Goal: Task Accomplishment & Management: Use online tool/utility

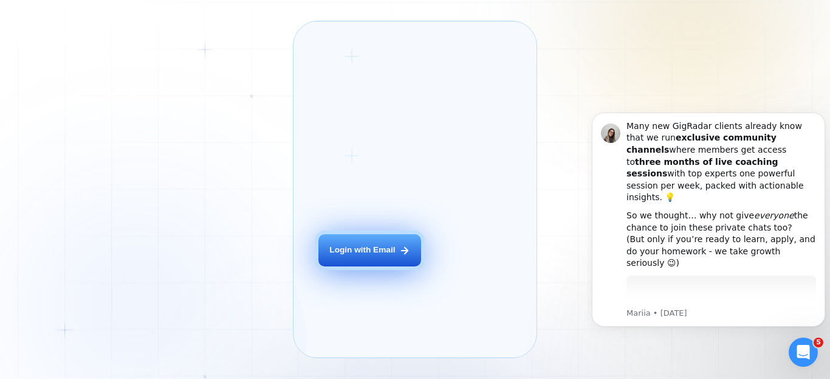
click at [355, 266] on button "Login with Email" at bounding box center [369, 250] width 103 height 32
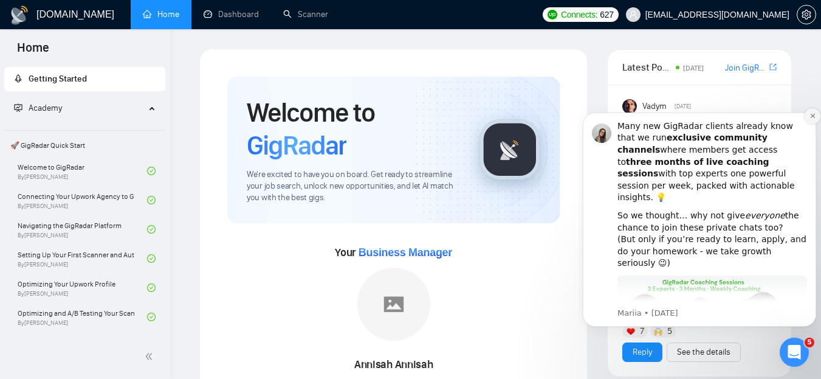
click at [811, 115] on icon "Dismiss notification" at bounding box center [812, 115] width 7 height 7
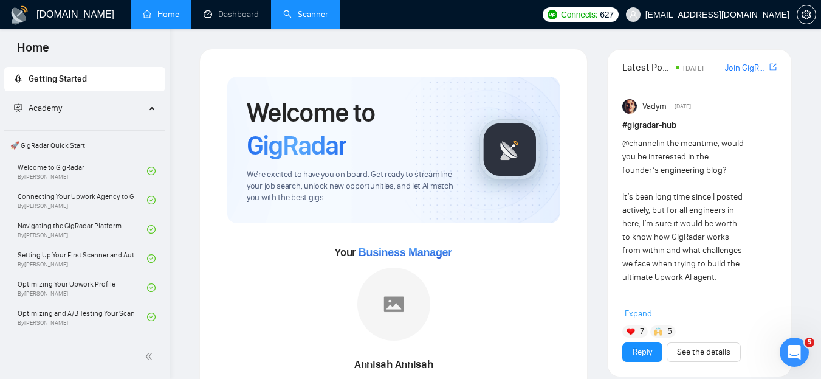
click at [310, 16] on link "Scanner" at bounding box center [305, 14] width 45 height 10
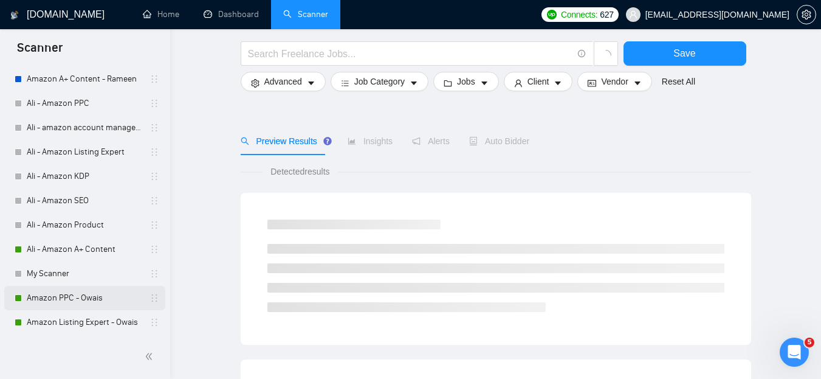
scroll to position [196, 0]
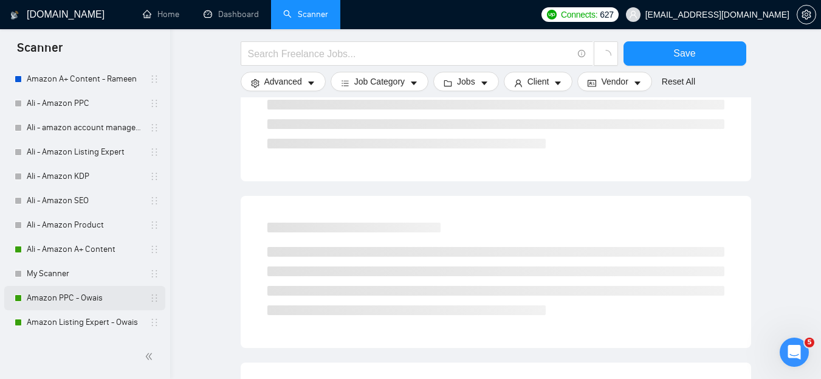
click at [64, 294] on link "Amazon PPC - Owais" at bounding box center [84, 298] width 115 height 24
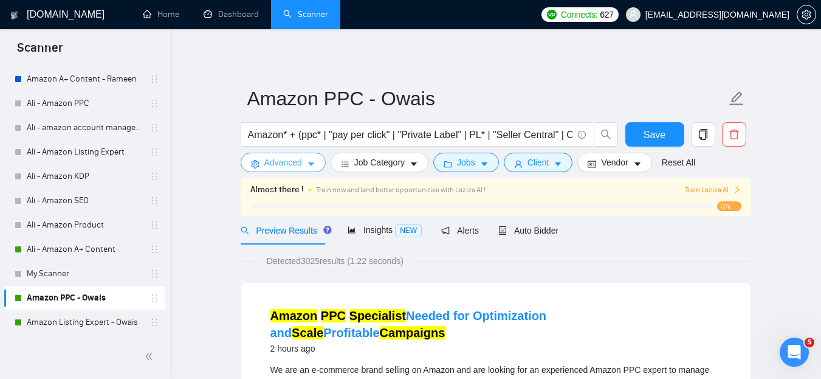
click at [304, 171] on button "Advanced" at bounding box center [283, 162] width 85 height 19
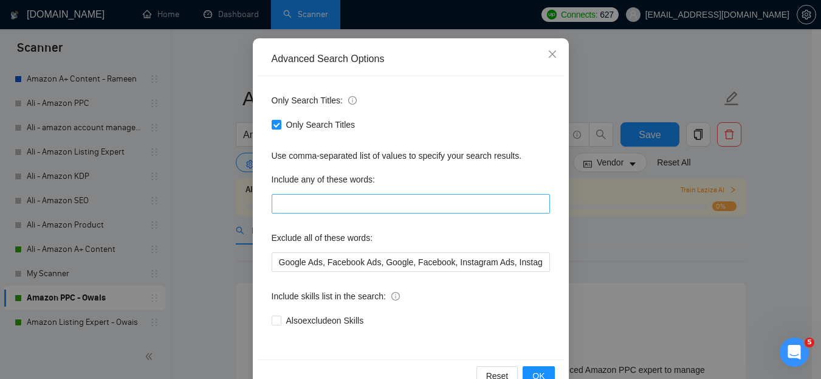
scroll to position [127, 0]
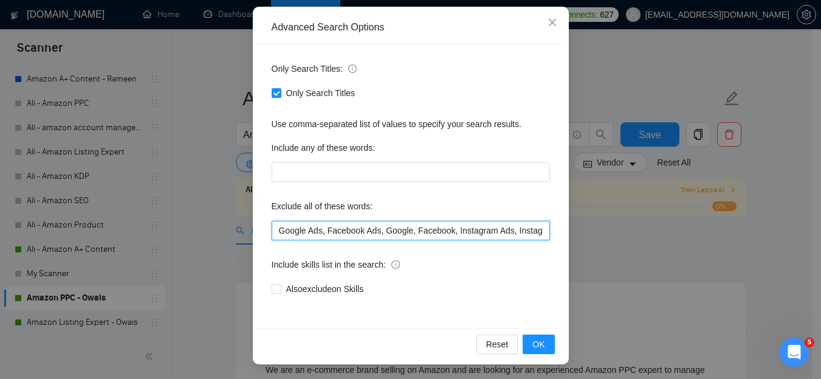
click at [272, 231] on input "Google Ads, Facebook Ads, Google, Facebook, Instagram Ads, Instagram, Wholesale…" at bounding box center [411, 230] width 278 height 19
paste input "300878"
type input "ungating, Google Ads, Facebook Ads, Google, Facebook, Instagram Ads, Instagram,…"
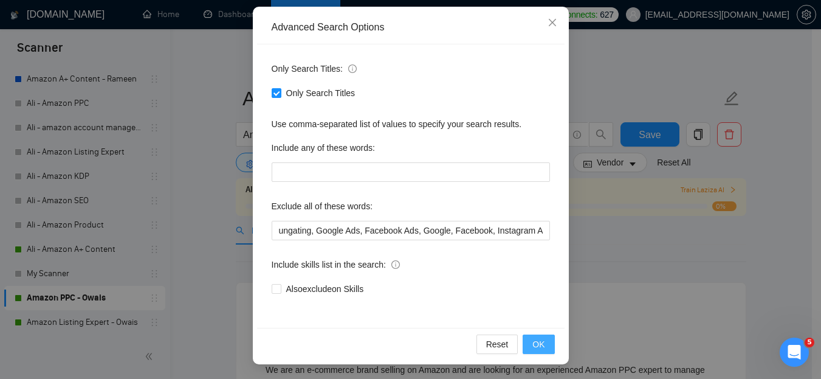
click at [538, 340] on span "OK" at bounding box center [538, 343] width 12 height 13
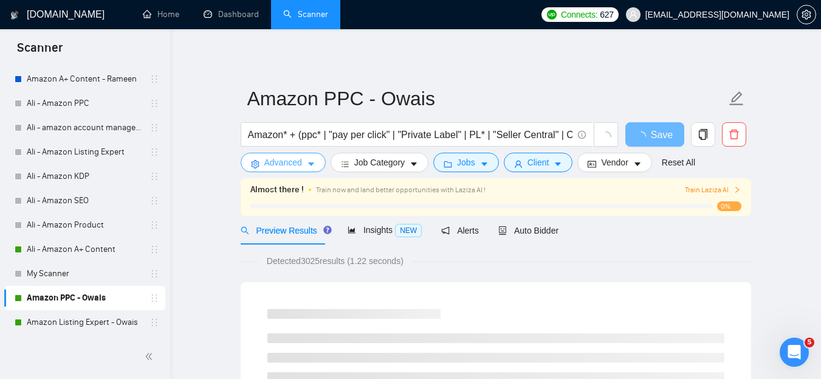
scroll to position [0, 0]
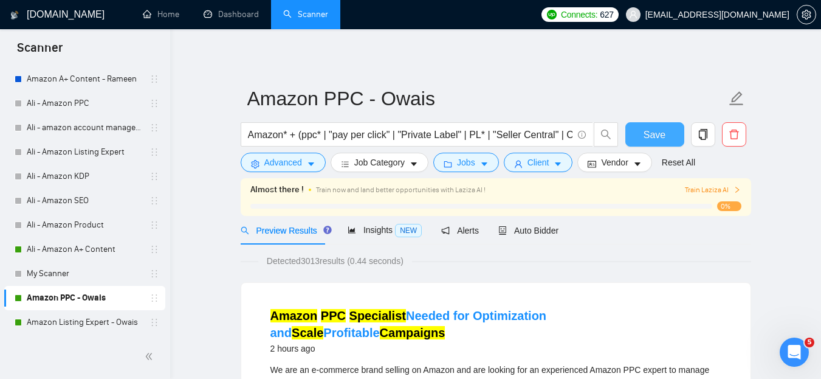
click at [656, 134] on span "Save" at bounding box center [654, 134] width 22 height 15
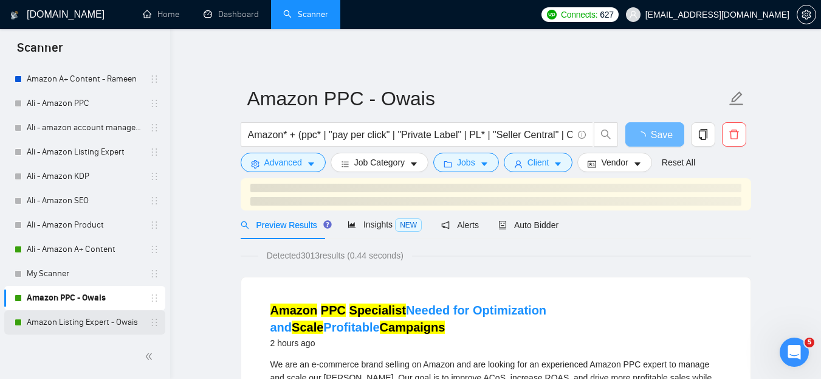
click at [86, 321] on link "Amazon Listing Expert - Owais" at bounding box center [84, 322] width 115 height 24
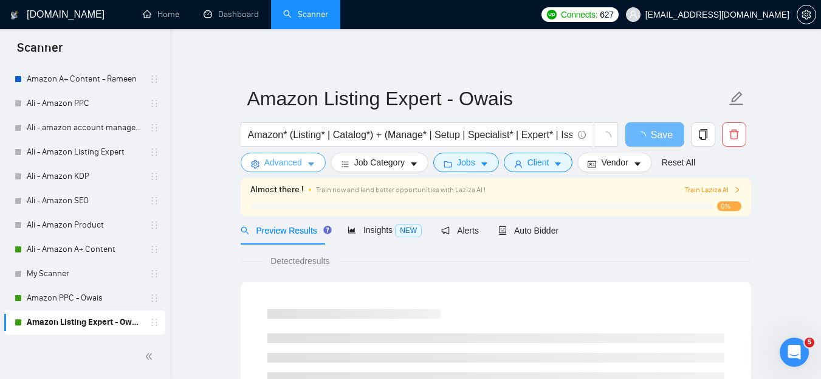
click at [295, 162] on span "Advanced" at bounding box center [283, 162] width 38 height 13
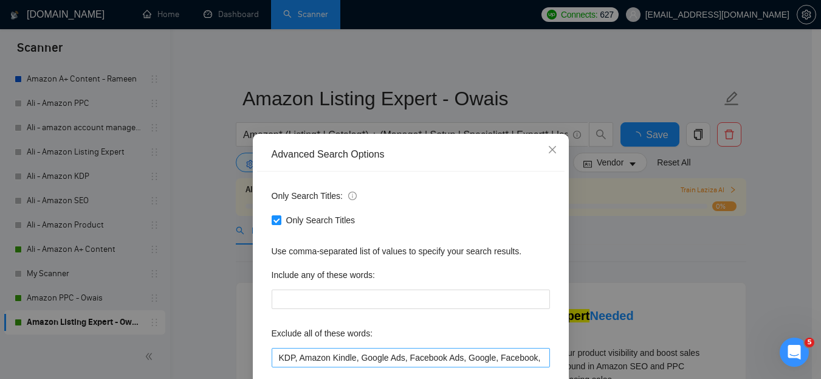
scroll to position [127, 0]
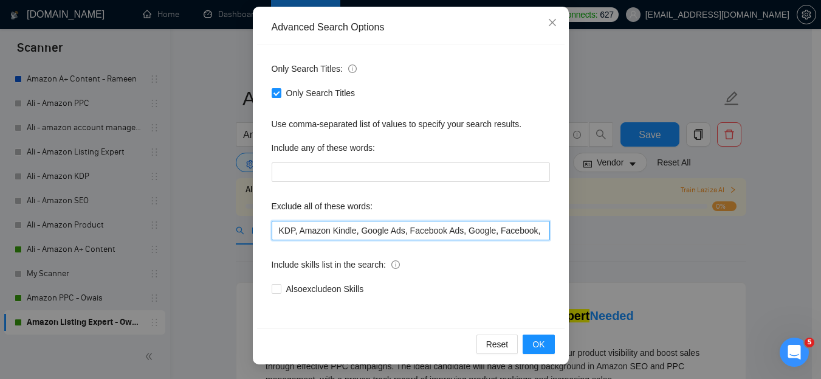
click at [273, 235] on input "KDP, Amazon Kindle, Google Ads, Facebook Ads, Google, Facebook, Instagram Ads, …" at bounding box center [411, 230] width 278 height 19
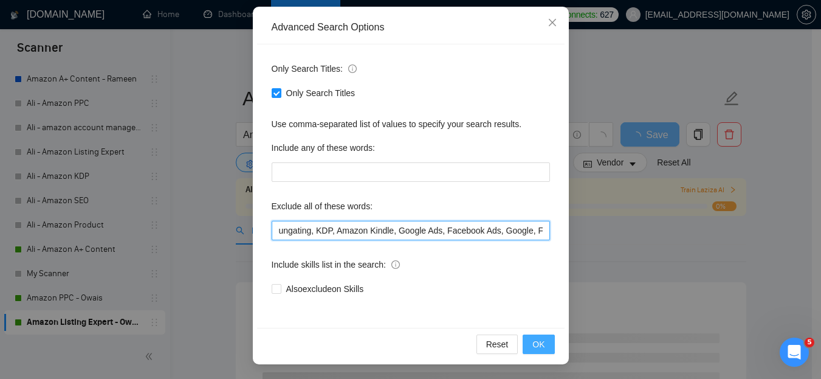
type input "ungating, KDP, Amazon Kindle, Google Ads, Facebook Ads, Google, Facebook, Insta…"
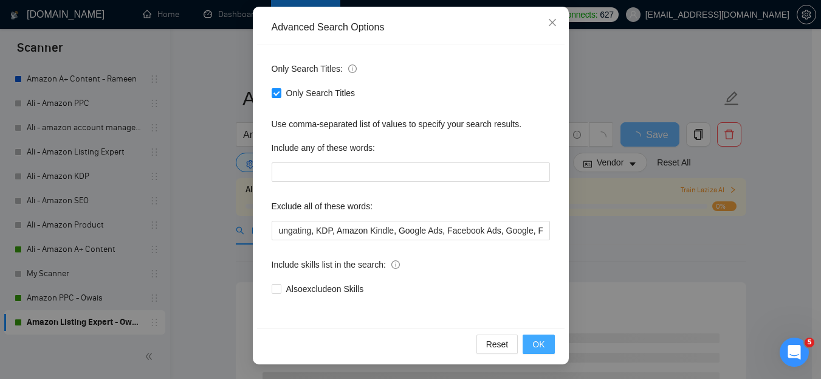
click at [533, 340] on span "OK" at bounding box center [538, 343] width 12 height 13
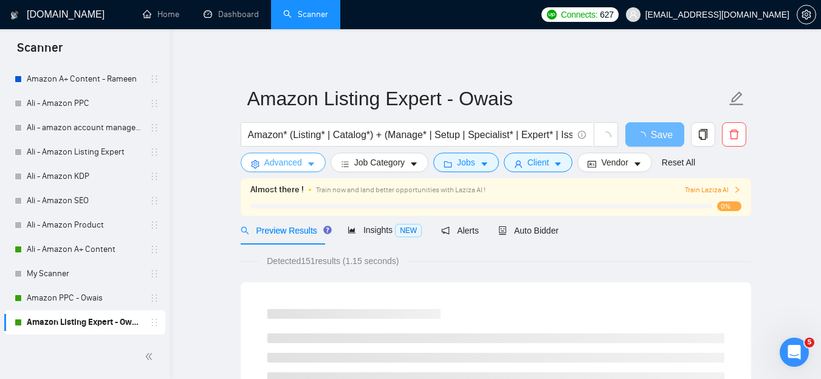
scroll to position [0, 0]
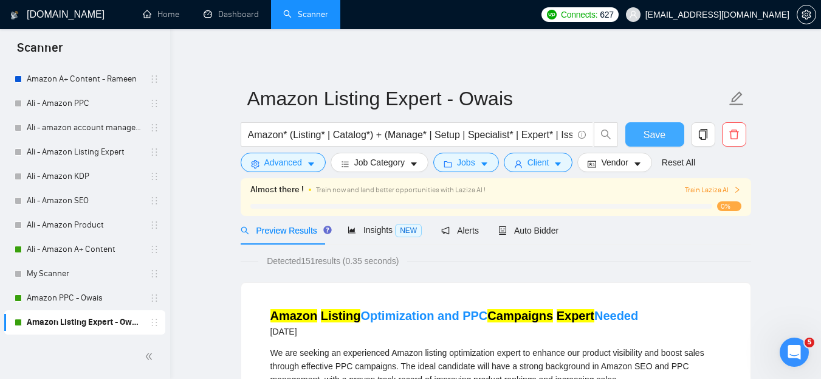
click at [635, 132] on button "Save" at bounding box center [654, 134] width 59 height 24
